Goal: Task Accomplishment & Management: Complete application form

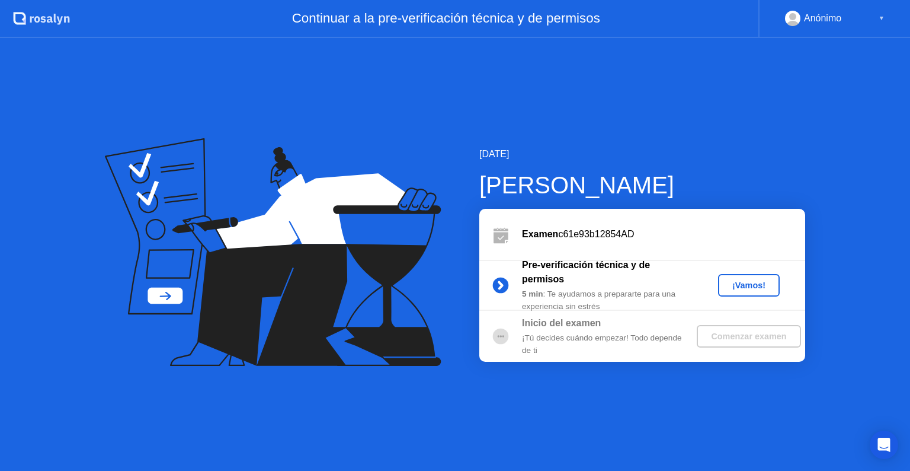
click at [730, 282] on div "¡Vamos!" at bounding box center [749, 284] width 52 height 9
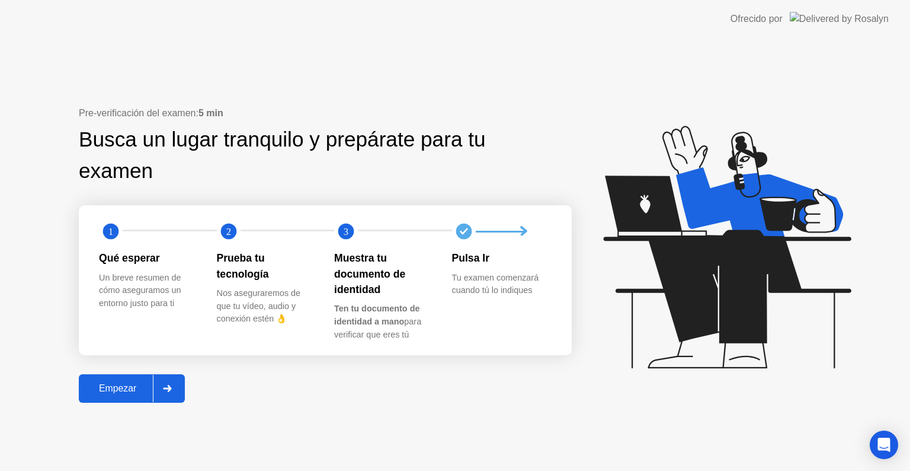
click at [123, 383] on div "Empezar" at bounding box center [117, 388] width 71 height 11
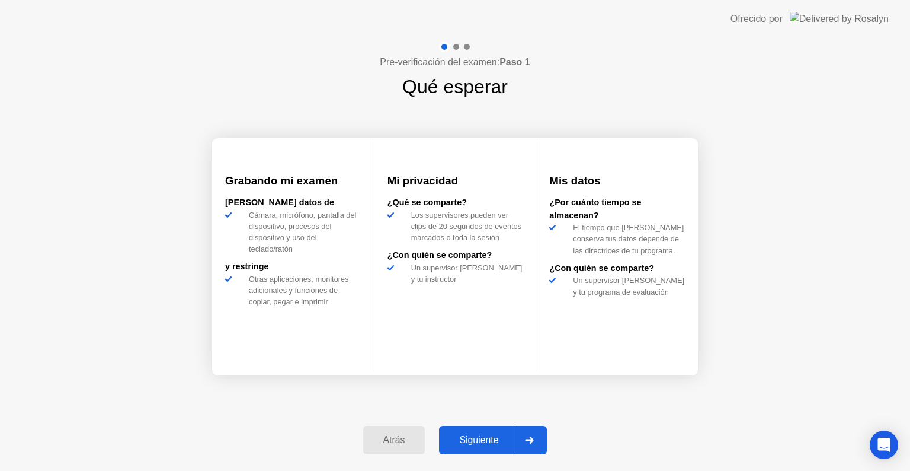
click at [487, 435] on div "Siguiente" at bounding box center [479, 439] width 72 height 11
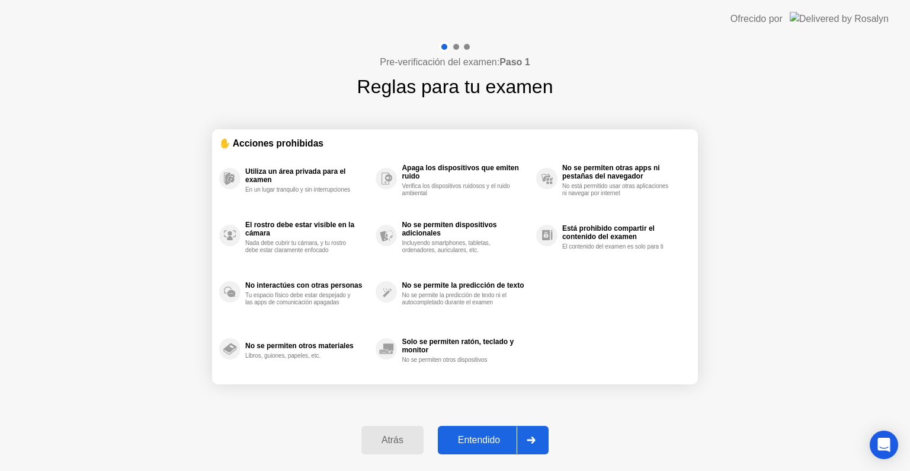
click at [486, 436] on div "Entendido" at bounding box center [479, 439] width 75 height 11
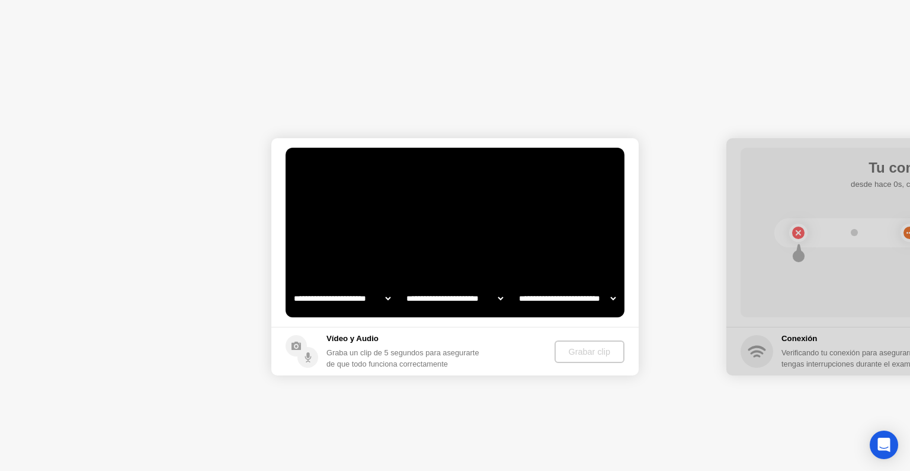
select select "**********"
select select "*******"
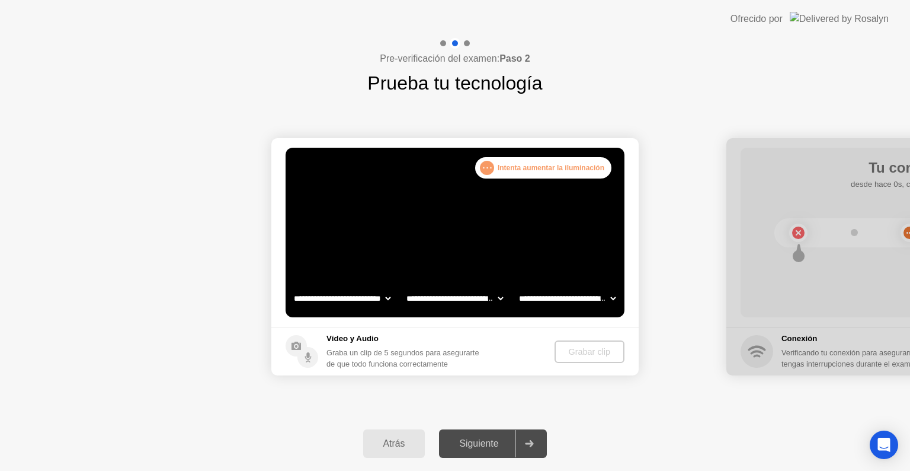
click at [482, 445] on div "Siguiente" at bounding box center [479, 443] width 72 height 11
click at [533, 443] on icon at bounding box center [530, 443] width 8 height 7
click at [555, 164] on div ". . . Intenta aumentar la iluminación" at bounding box center [543, 167] width 136 height 21
click at [586, 353] on div "Grabar clip" at bounding box center [589, 351] width 60 height 9
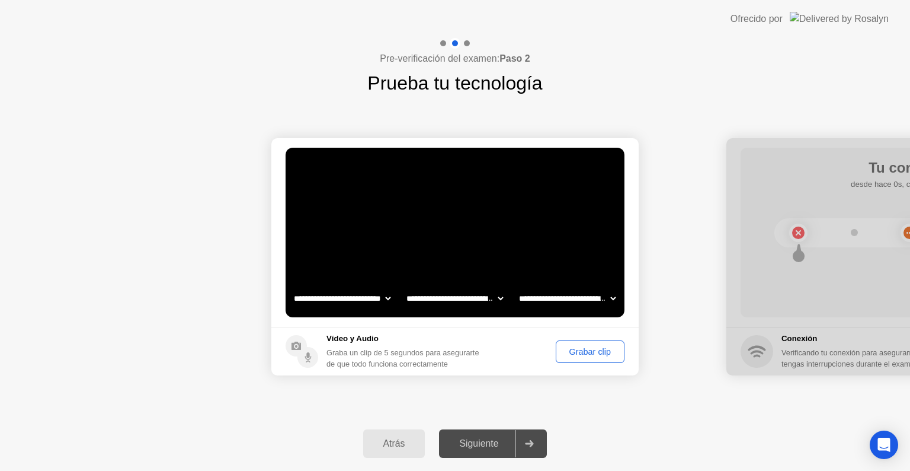
click at [571, 353] on div "Grabar clip" at bounding box center [590, 351] width 60 height 9
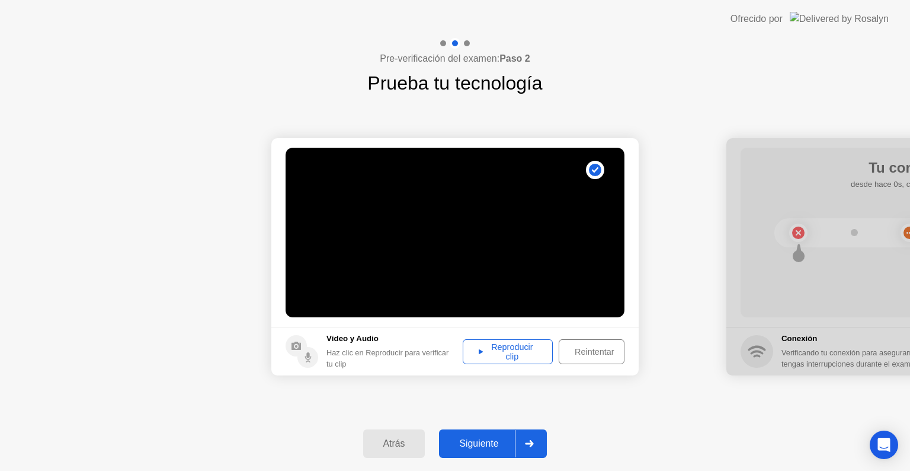
click at [488, 447] on div "Siguiente" at bounding box center [479, 443] width 72 height 11
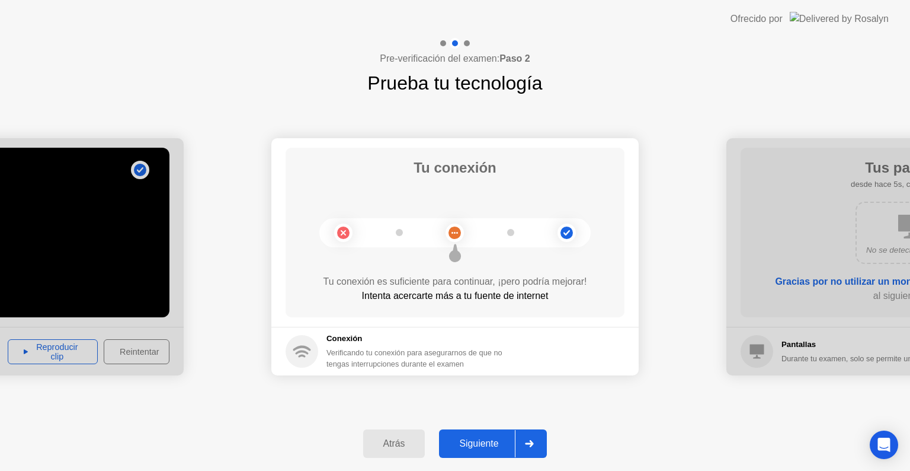
click at [488, 447] on div "Siguiente" at bounding box center [479, 443] width 72 height 11
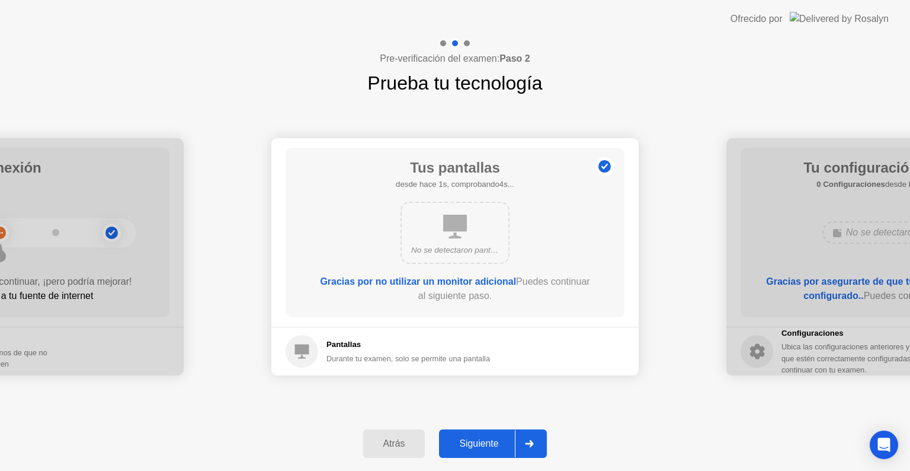
click at [488, 447] on div "Siguiente" at bounding box center [479, 443] width 72 height 11
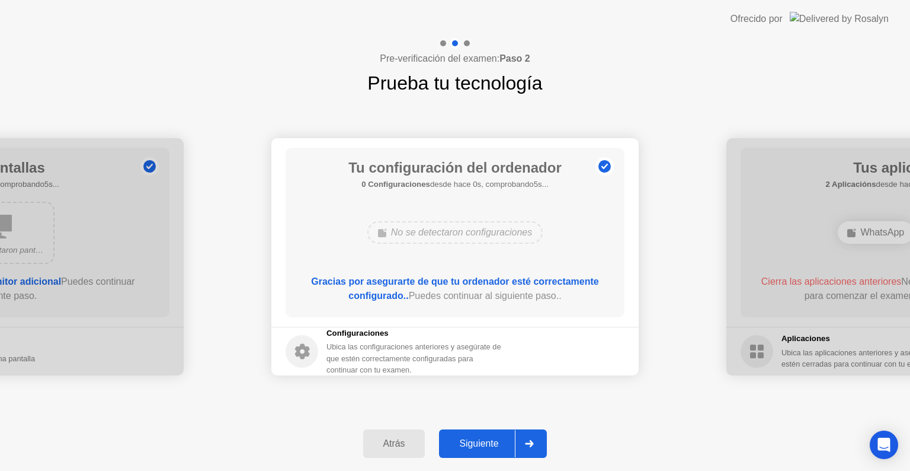
click at [488, 447] on div "Siguiente" at bounding box center [479, 443] width 72 height 11
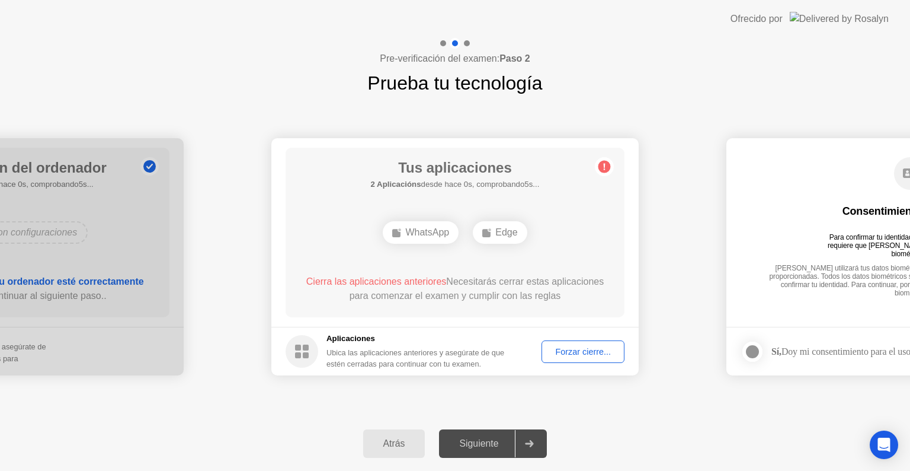
click at [561, 352] on div "Forzar cierre..." at bounding box center [583, 351] width 75 height 9
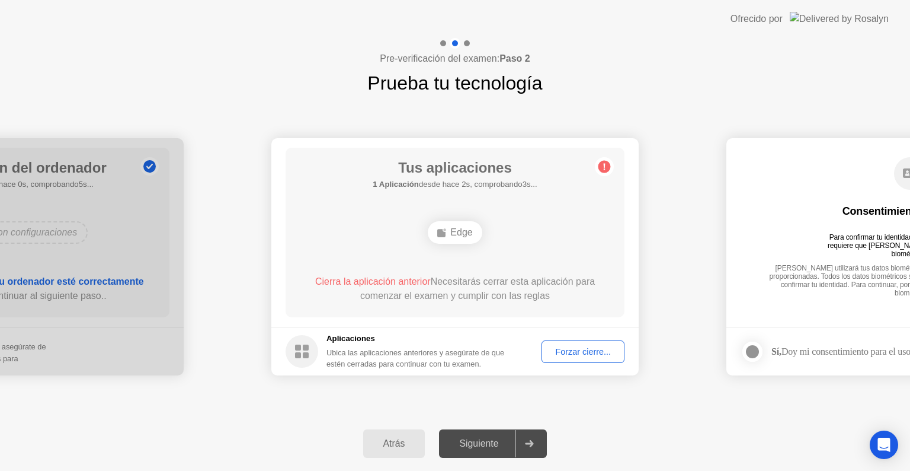
click at [579, 347] on div "Forzar cierre..." at bounding box center [583, 351] width 75 height 9
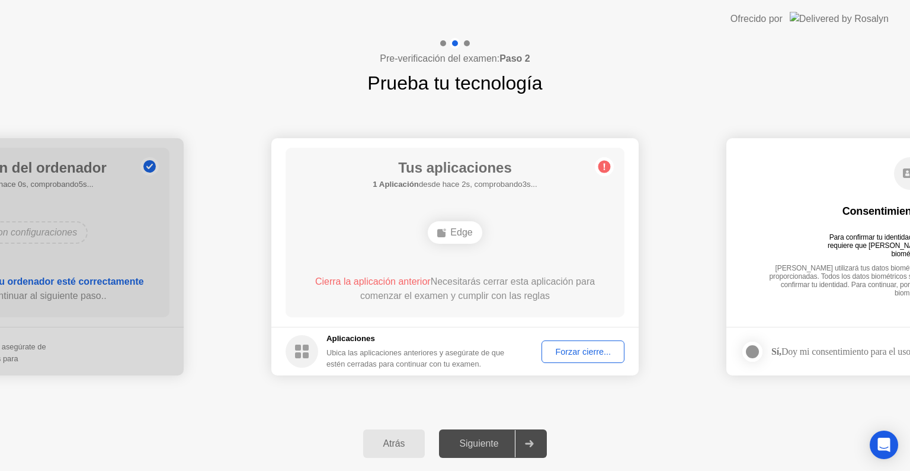
click at [581, 356] on div "Forzar cierre..." at bounding box center [583, 351] width 75 height 9
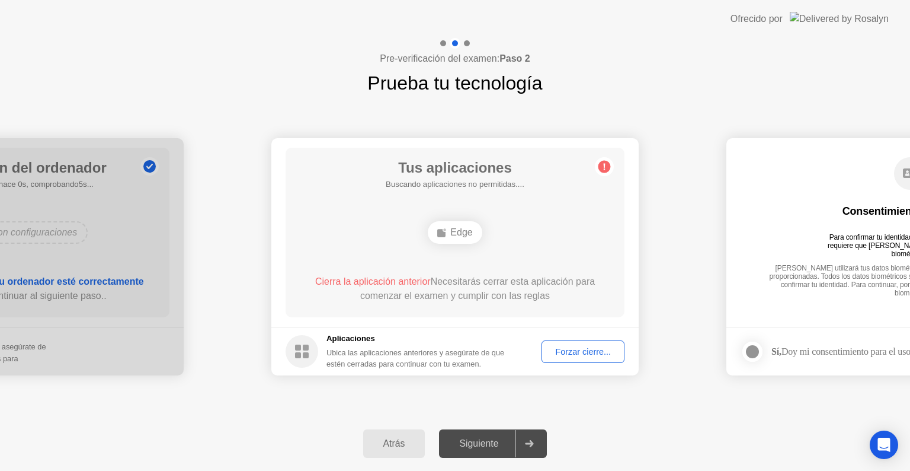
click at [581, 348] on div "Forzar cierre..." at bounding box center [583, 351] width 75 height 9
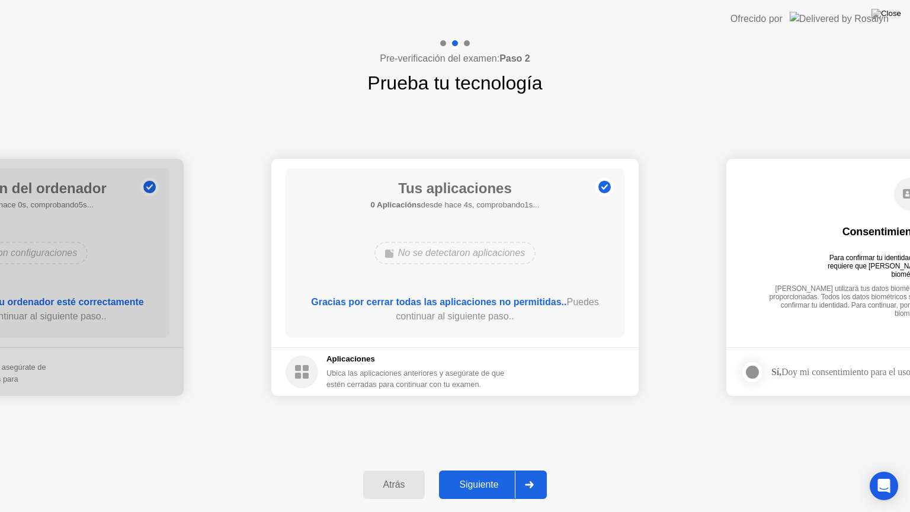
click at [497, 470] on div "Siguiente" at bounding box center [479, 484] width 72 height 11
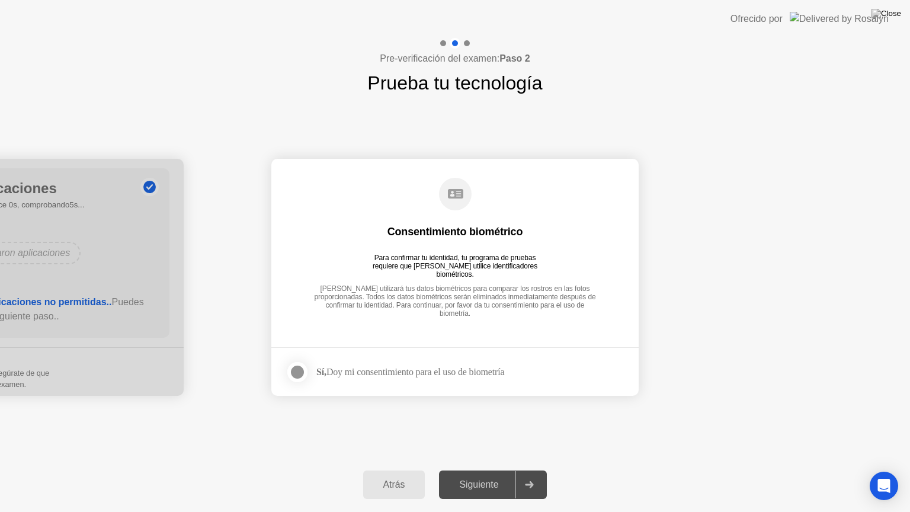
click at [455, 366] on div "Sí, Doy mi consentimiento para el uso de biometría" at bounding box center [410, 371] width 188 height 11
click at [290, 377] on div at bounding box center [297, 372] width 14 height 14
click at [487, 470] on div "Siguiente" at bounding box center [479, 484] width 72 height 11
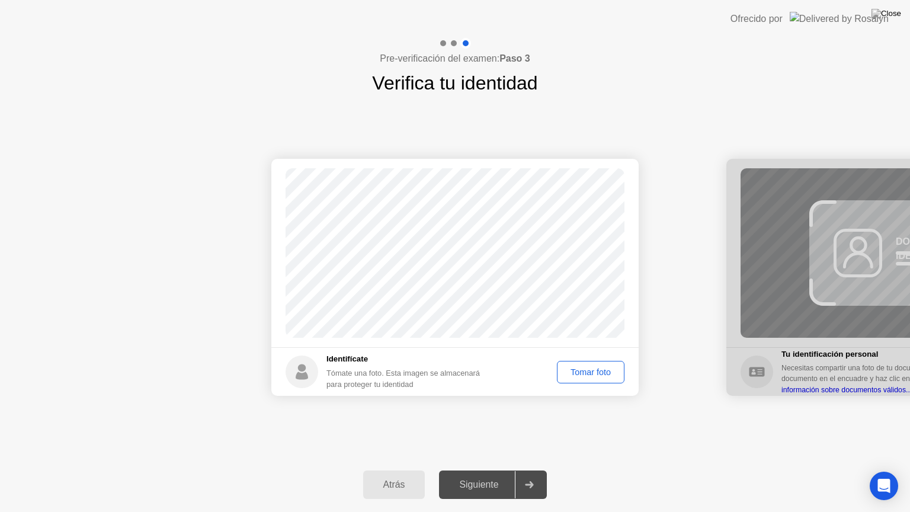
click at [583, 370] on div "Tomar foto" at bounding box center [590, 371] width 59 height 9
click at [479, 470] on div "Siguiente" at bounding box center [479, 484] width 72 height 11
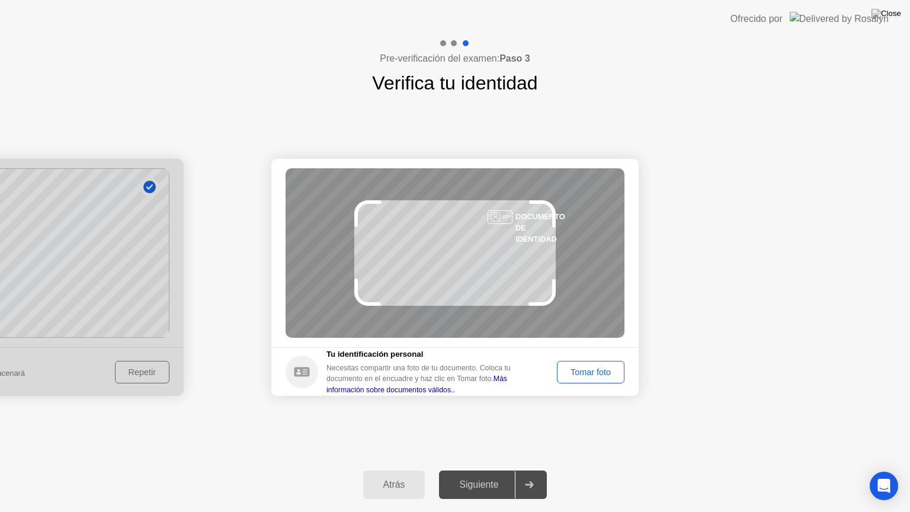
click at [607, 379] on button "Tomar foto" at bounding box center [591, 372] width 68 height 23
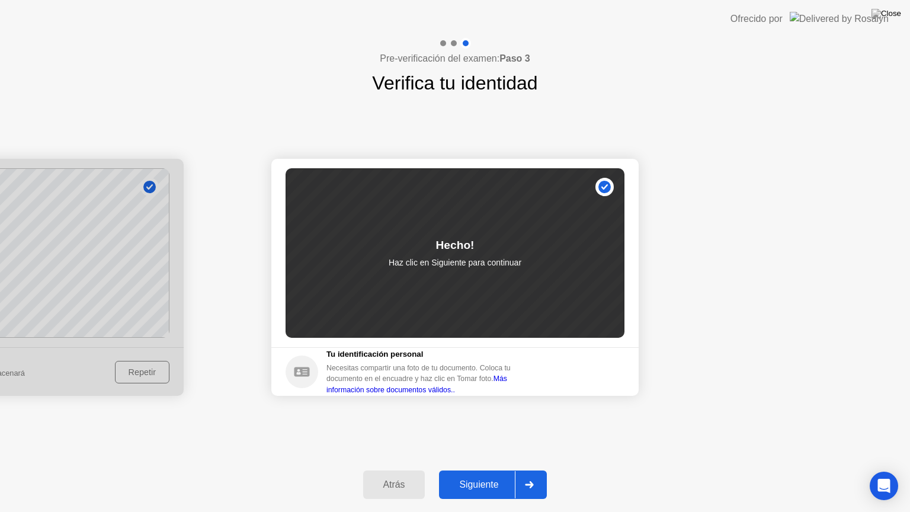
click at [509, 470] on div "Siguiente" at bounding box center [479, 484] width 72 height 11
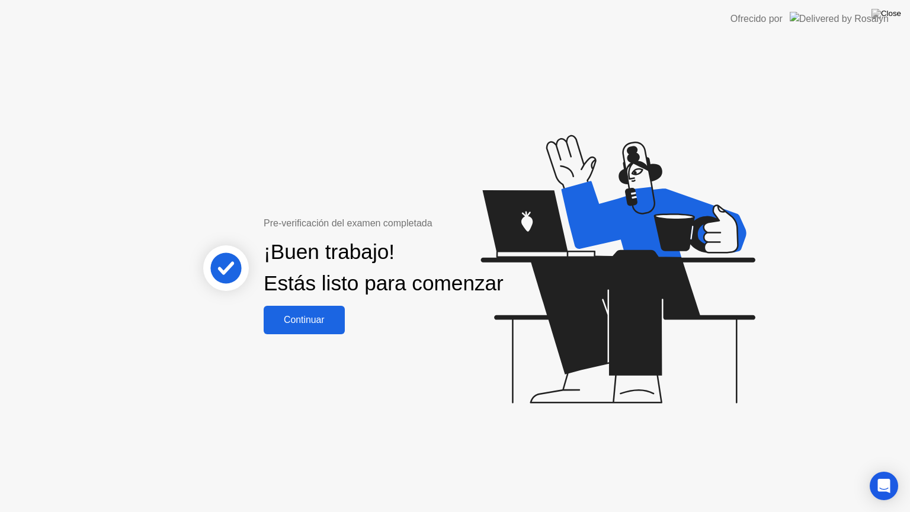
click at [311, 325] on div "Continuar" at bounding box center [304, 320] width 74 height 11
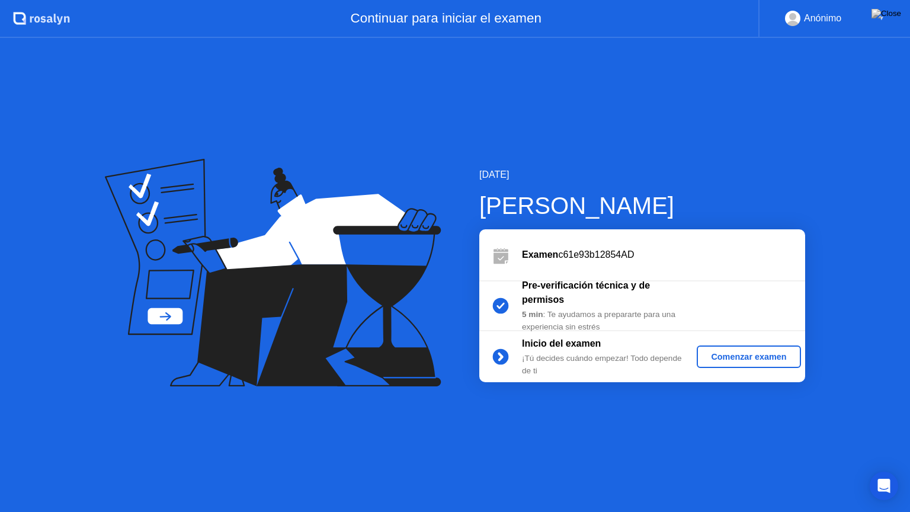
click at [784, 346] on button "Comenzar examen" at bounding box center [749, 356] width 104 height 23
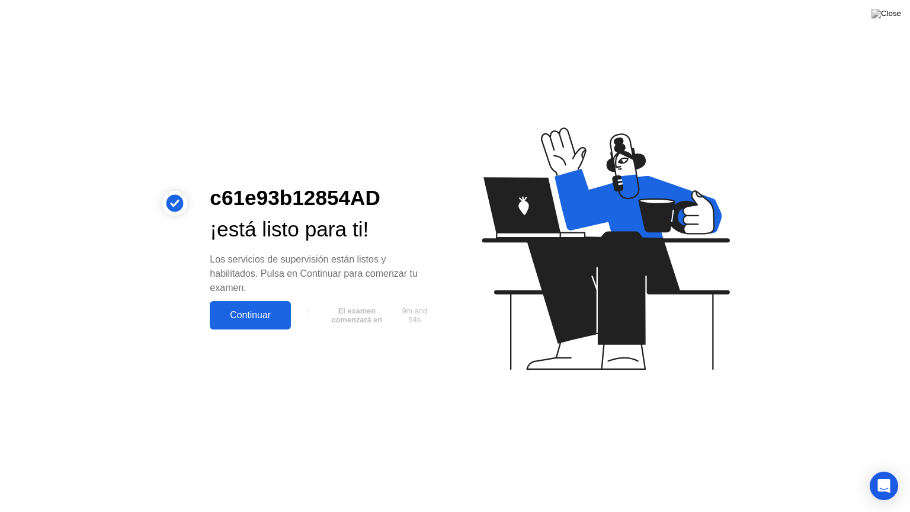
click at [238, 313] on div "Continuar" at bounding box center [250, 315] width 74 height 11
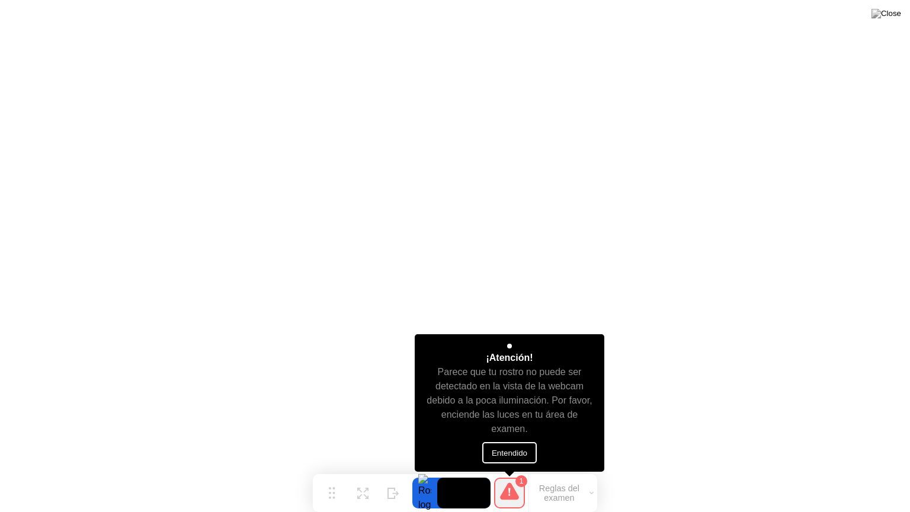
click at [506, 448] on button "Entendido" at bounding box center [509, 452] width 55 height 21
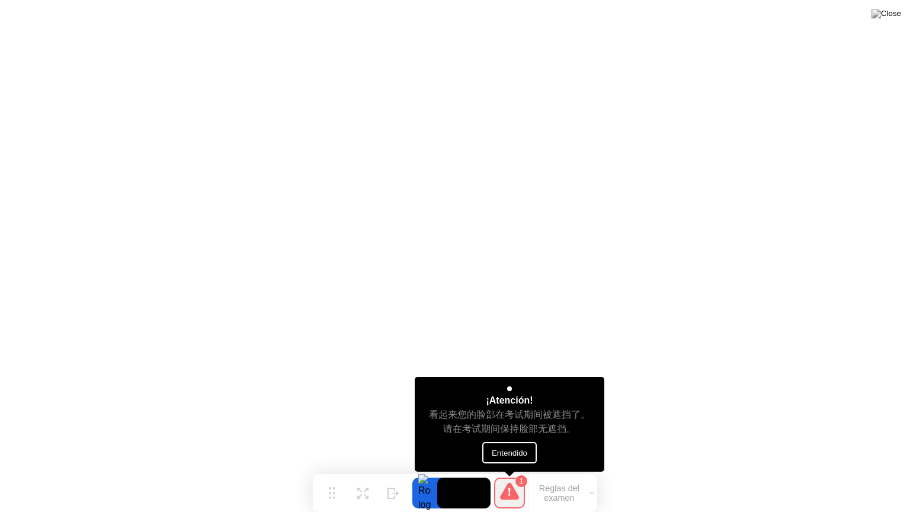
click at [504, 443] on button "Entendido" at bounding box center [509, 452] width 55 height 21
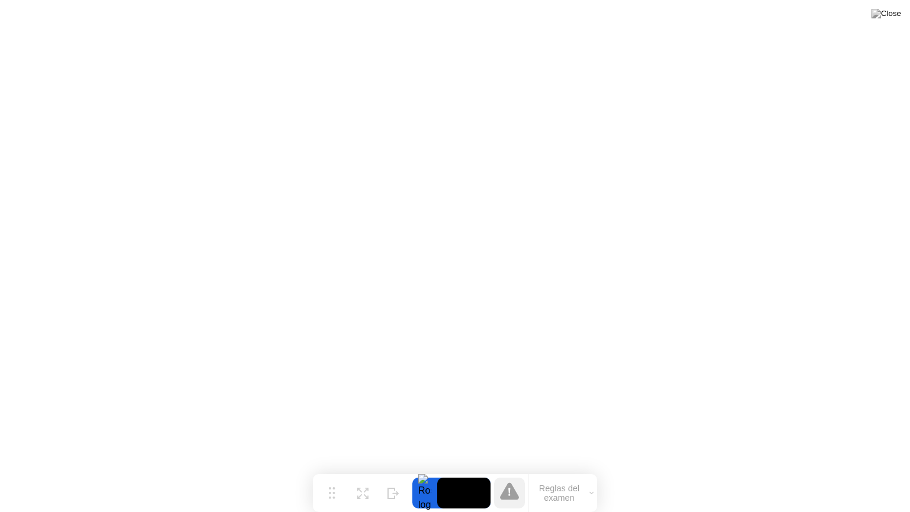
click at [586, 470] on button "Reglas del examen" at bounding box center [563, 493] width 68 height 20
